Goal: Information Seeking & Learning: Check status

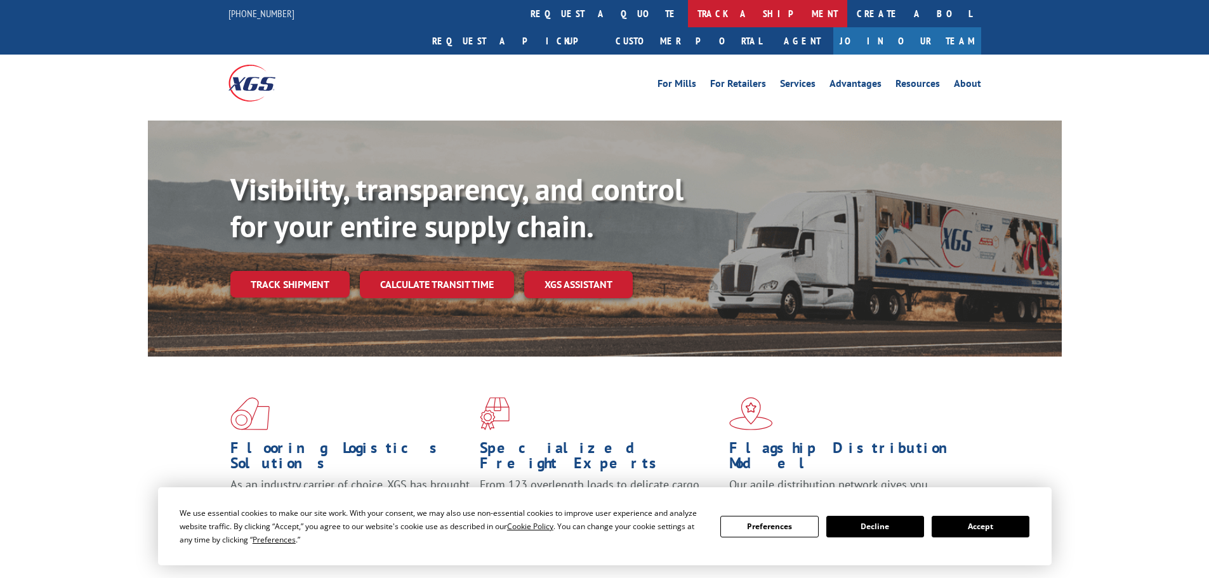
click at [688, 6] on link "track a shipment" at bounding box center [767, 13] width 159 height 27
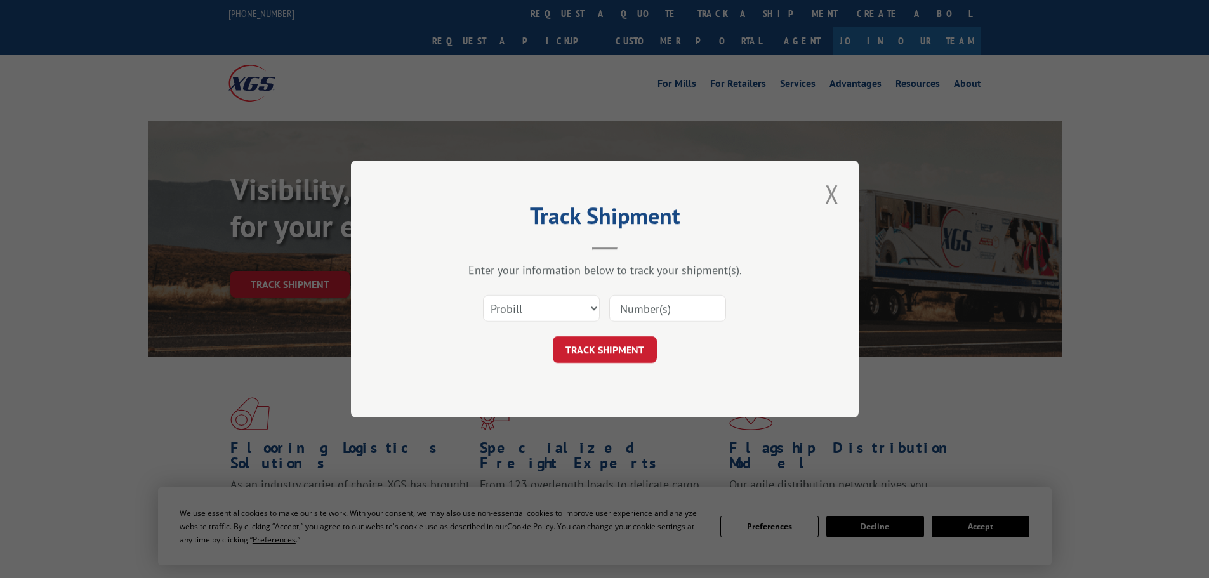
click at [645, 309] on input at bounding box center [667, 308] width 117 height 27
paste input "5957682"
type input "5957682"
click at [572, 310] on select "Select category... Probill BOL PO" at bounding box center [541, 308] width 117 height 27
select select "bol"
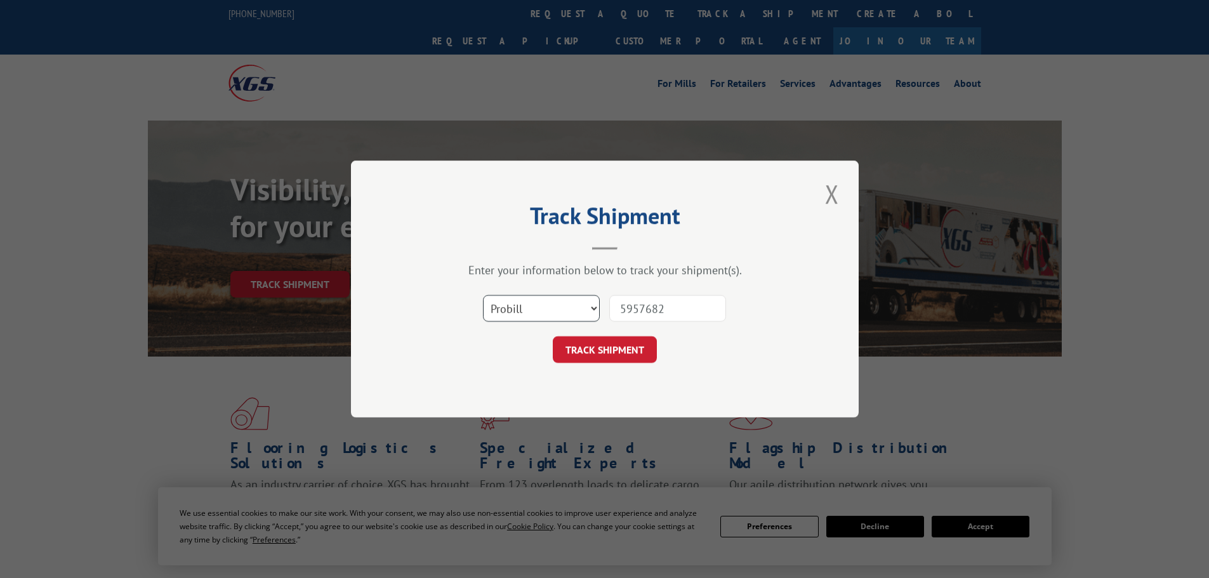
click at [483, 295] on select "Select category... Probill BOL PO" at bounding box center [541, 308] width 117 height 27
click at [567, 353] on button "TRACK SHIPMENT" at bounding box center [605, 349] width 104 height 27
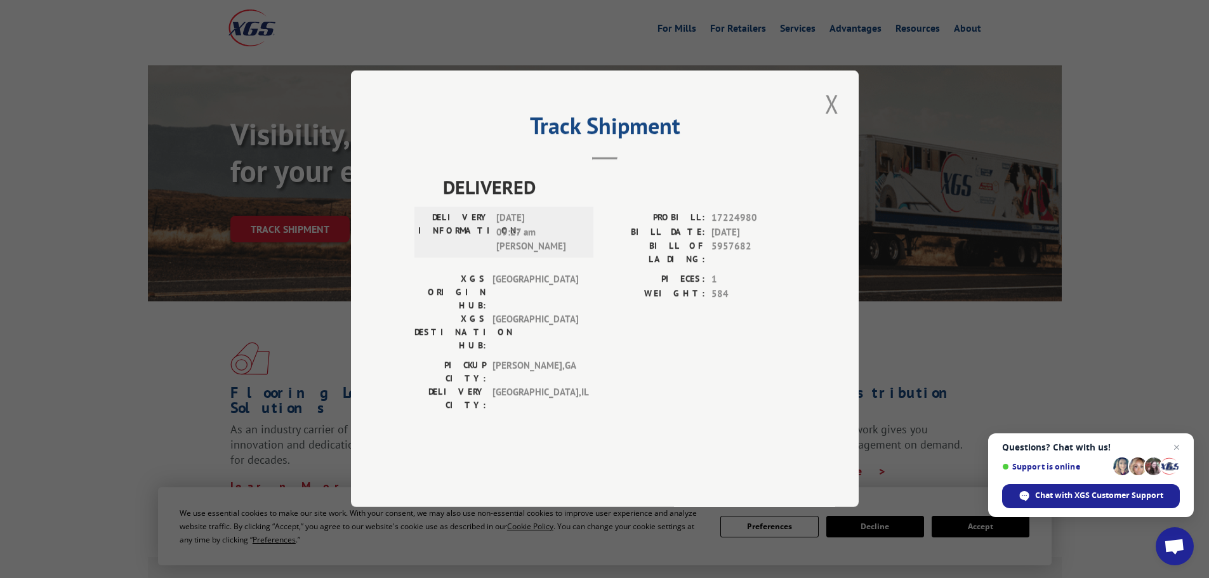
scroll to position [127, 0]
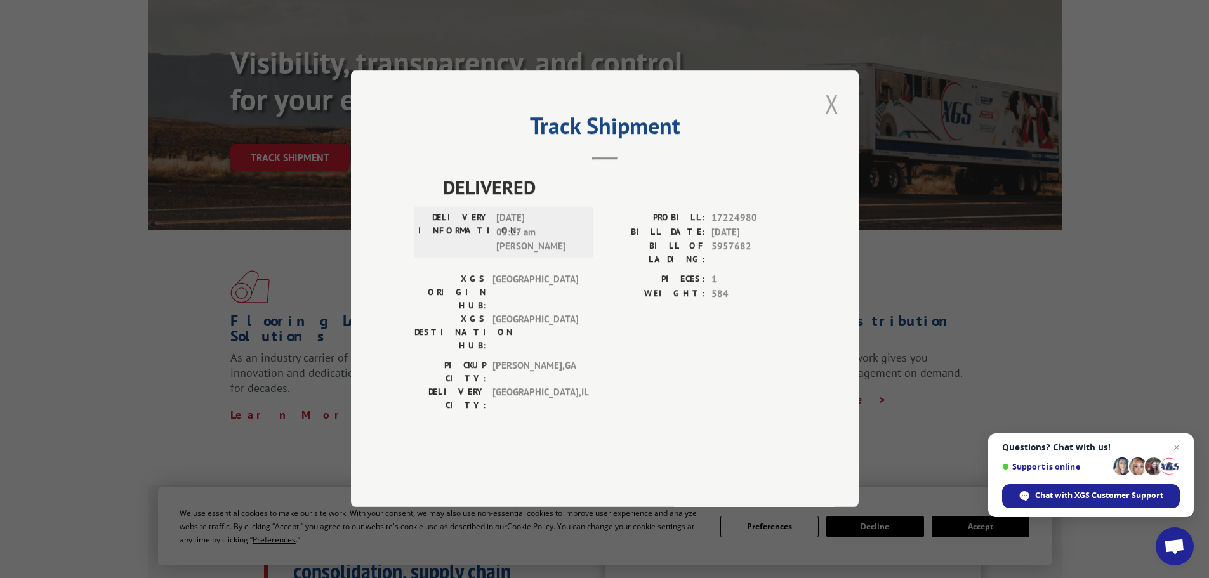
click at [833, 121] on button "Close modal" at bounding box center [832, 103] width 22 height 35
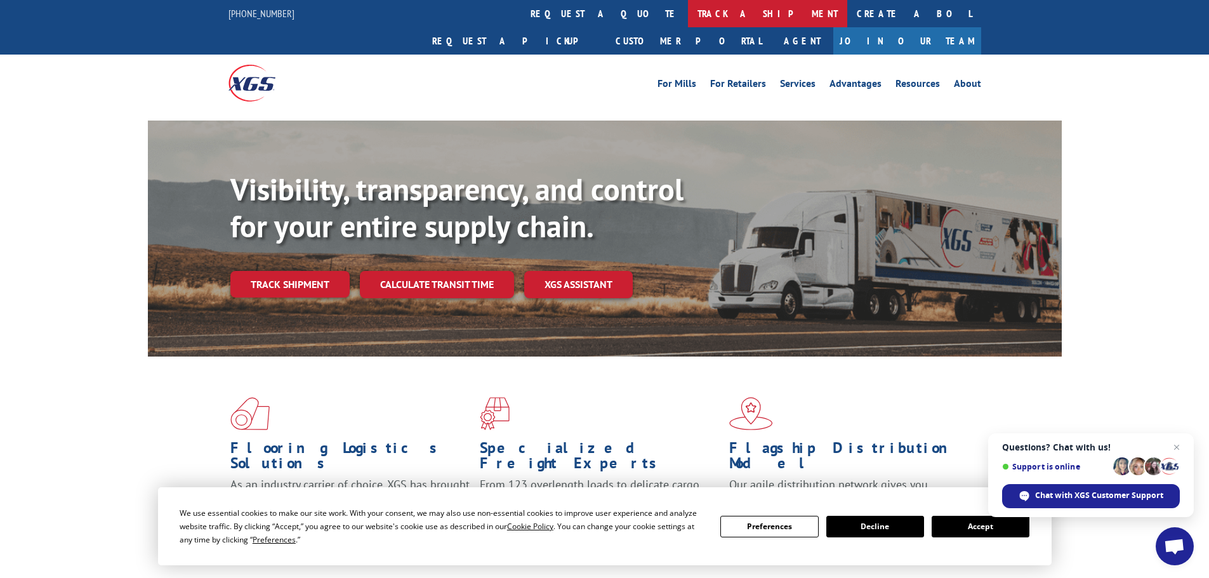
click at [688, 9] on link "track a shipment" at bounding box center [767, 13] width 159 height 27
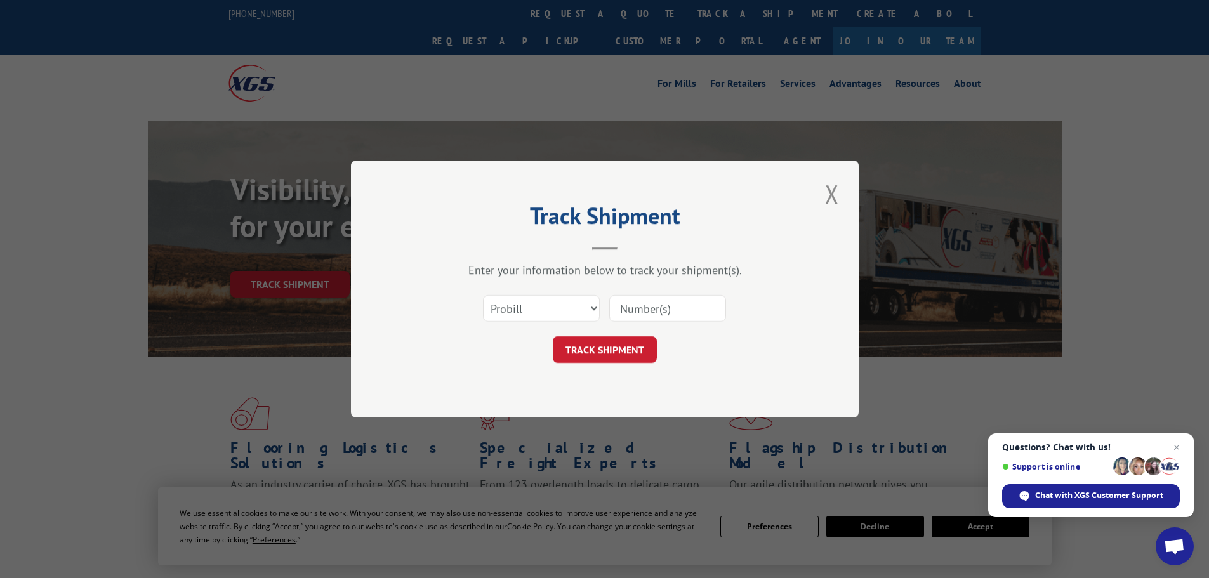
click at [645, 313] on input at bounding box center [667, 308] width 117 height 27
paste input "5957682"
type input "5957682"
click at [562, 313] on select "Select category... Probill BOL PO" at bounding box center [541, 308] width 117 height 27
select select "bol"
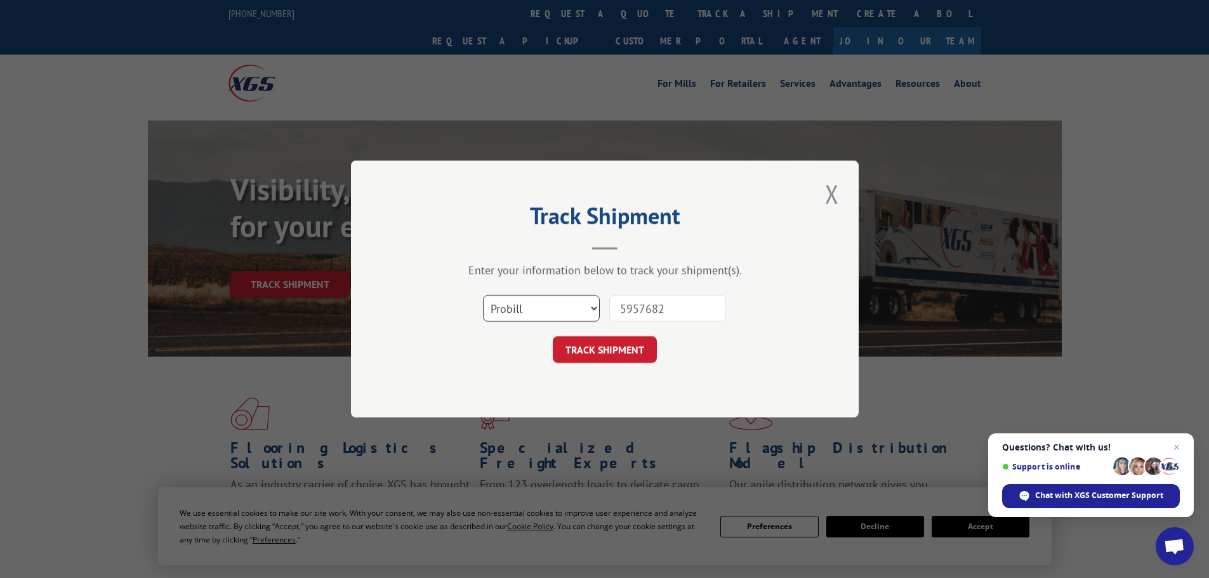
click at [483, 295] on select "Select category... Probill BOL PO" at bounding box center [541, 308] width 117 height 27
click at [585, 348] on button "TRACK SHIPMENT" at bounding box center [605, 349] width 104 height 27
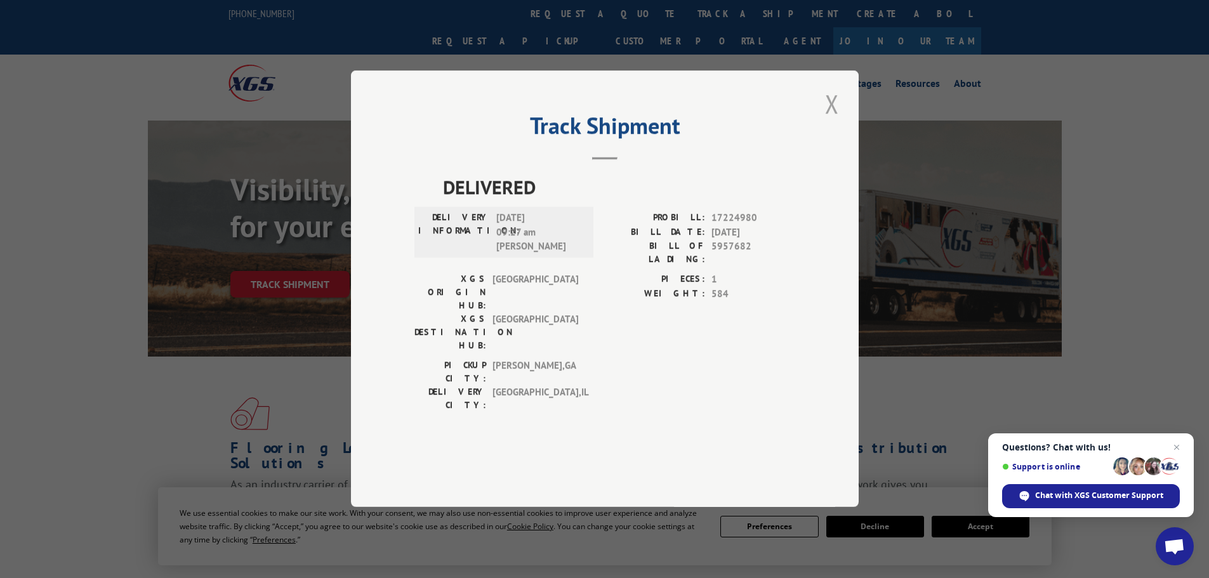
click at [835, 121] on button "Close modal" at bounding box center [832, 103] width 22 height 35
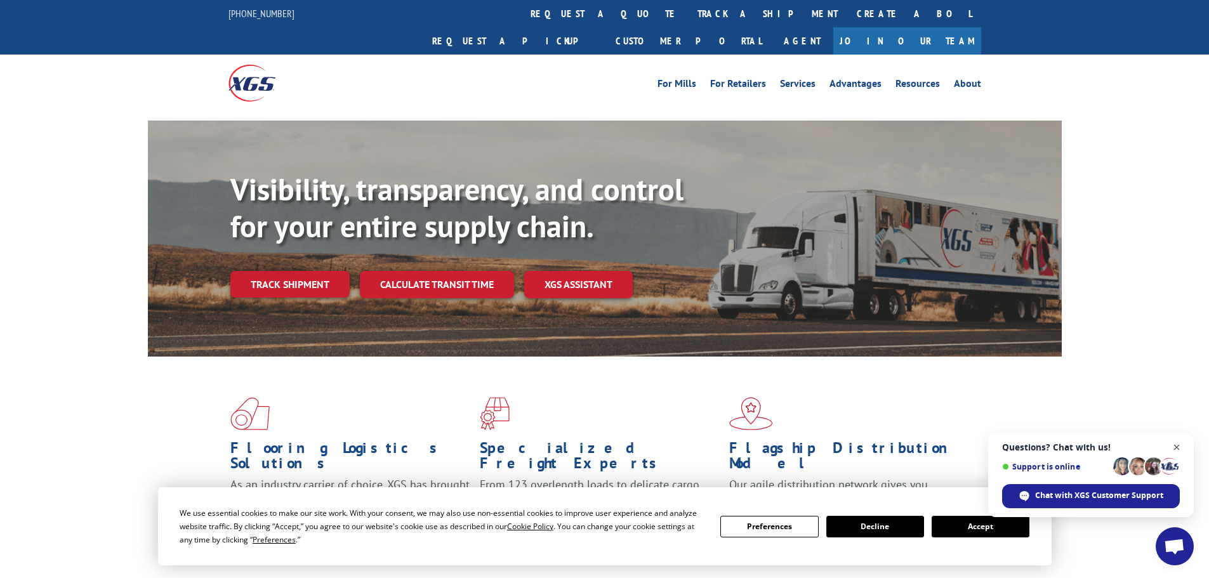
click at [1172, 444] on span "Open chat" at bounding box center [1177, 448] width 16 height 16
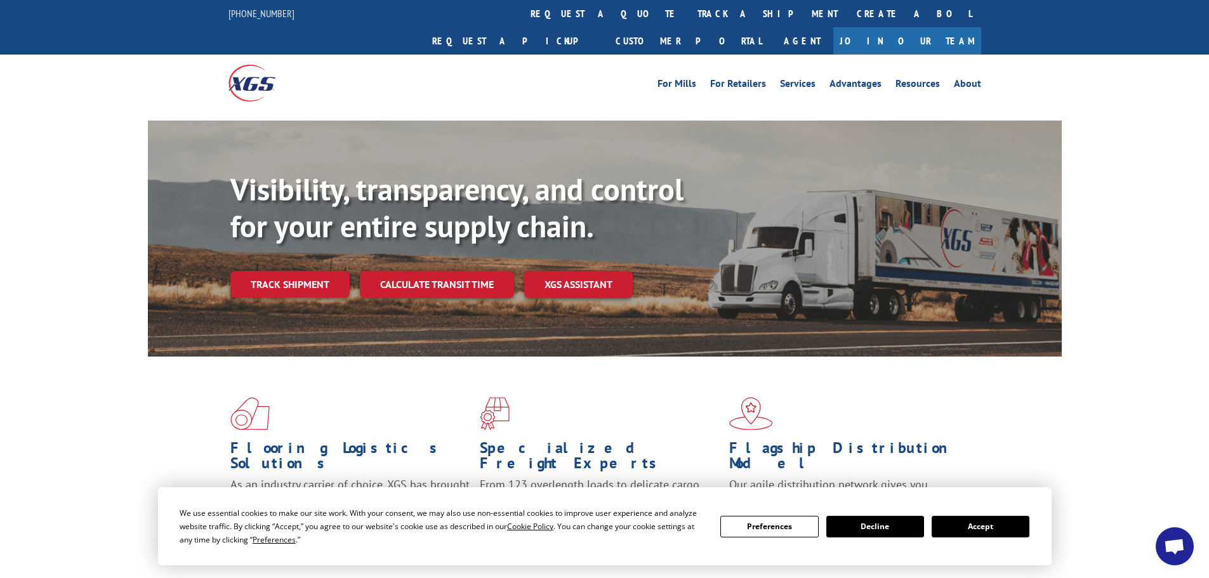
click at [906, 525] on button "Decline" at bounding box center [875, 527] width 98 height 22
